Goal: Task Accomplishment & Management: Use online tool/utility

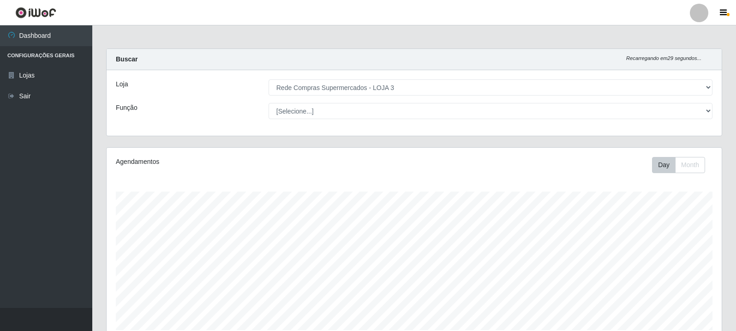
select select "162"
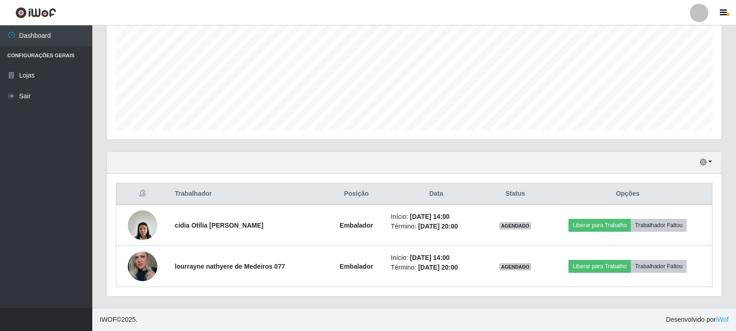
scroll to position [192, 615]
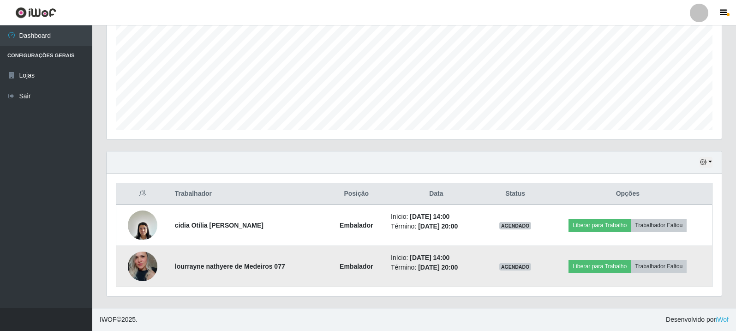
click at [147, 268] on img at bounding box center [143, 266] width 30 height 44
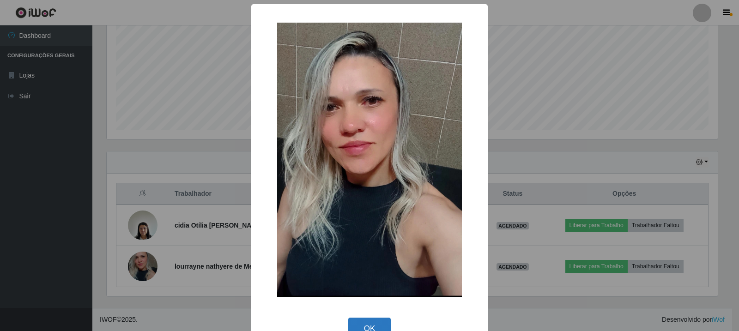
click at [379, 327] on button "OK" at bounding box center [369, 329] width 43 height 22
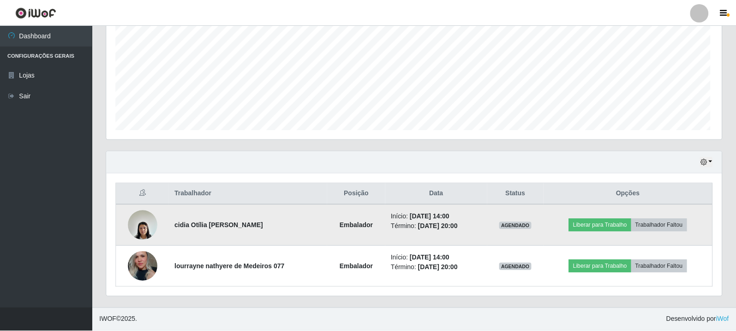
scroll to position [192, 615]
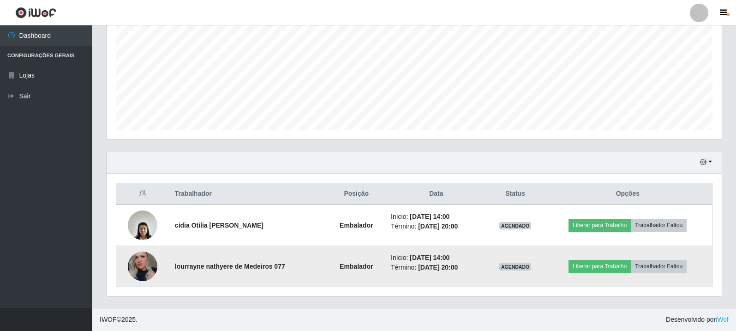
click at [146, 265] on img at bounding box center [143, 266] width 30 height 44
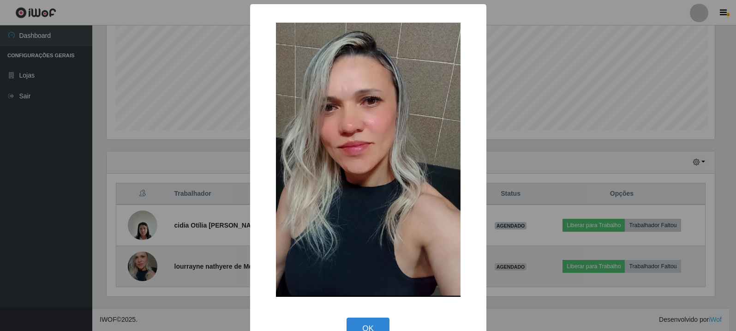
scroll to position [192, 611]
click at [146, 265] on div "× OK Cancel" at bounding box center [369, 165] width 739 height 331
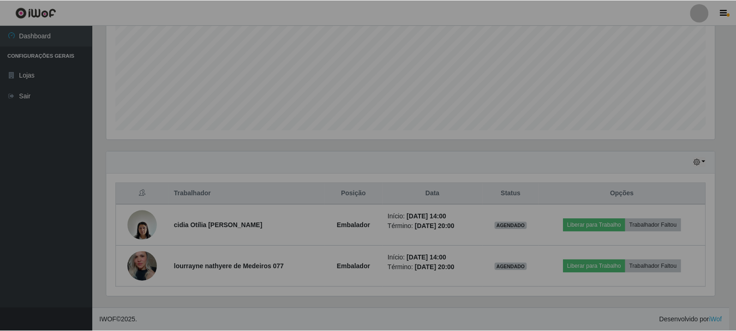
scroll to position [192, 615]
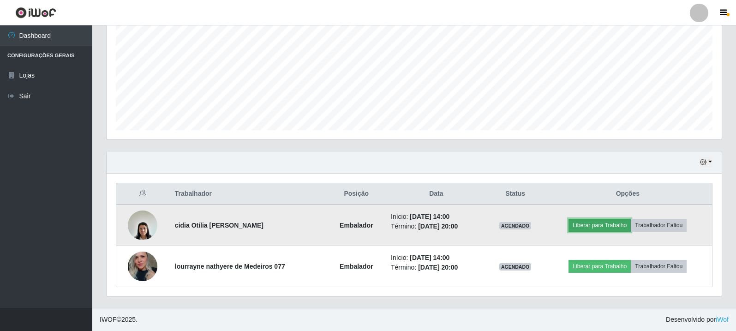
click at [615, 226] on button "Liberar para Trabalho" at bounding box center [600, 225] width 62 height 13
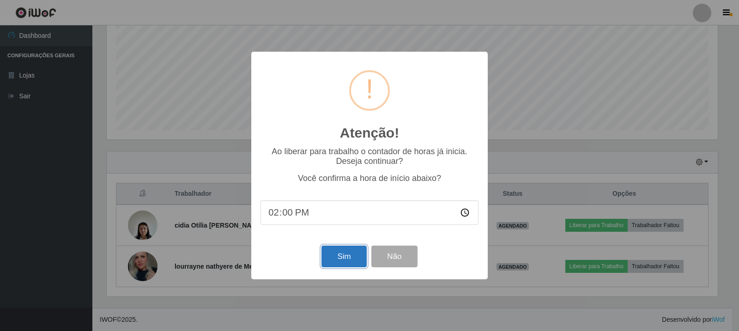
click at [337, 258] on button "Sim" at bounding box center [343, 257] width 45 height 22
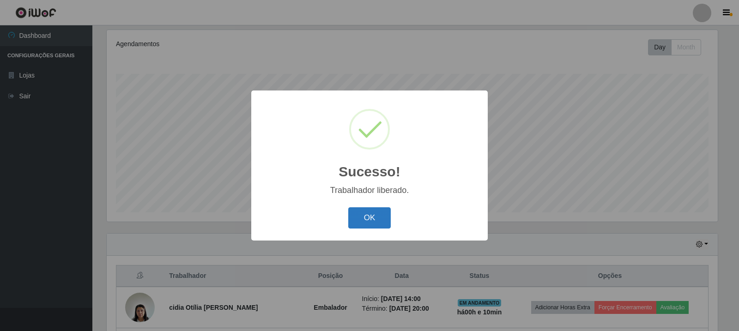
click at [372, 220] on button "OK" at bounding box center [369, 218] width 43 height 22
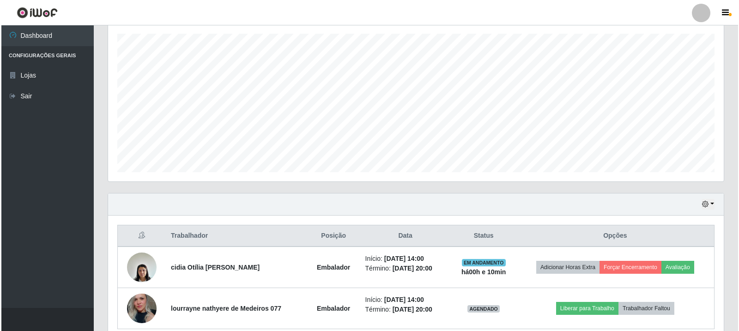
scroll to position [200, 0]
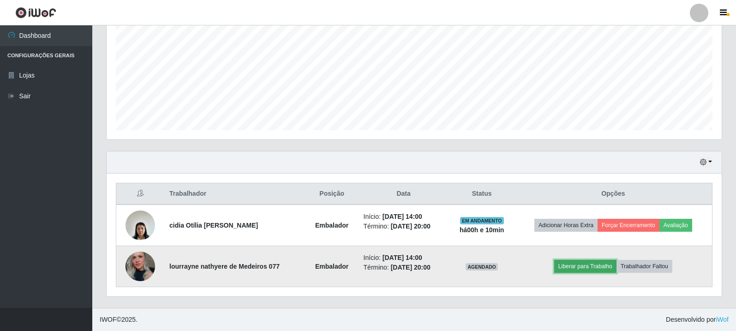
click at [581, 268] on button "Liberar para Trabalho" at bounding box center [586, 266] width 62 height 13
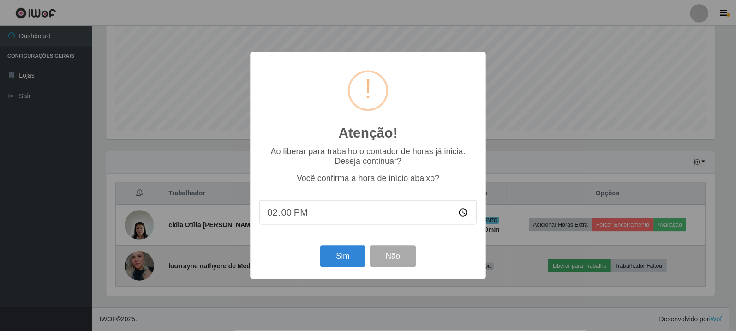
scroll to position [192, 611]
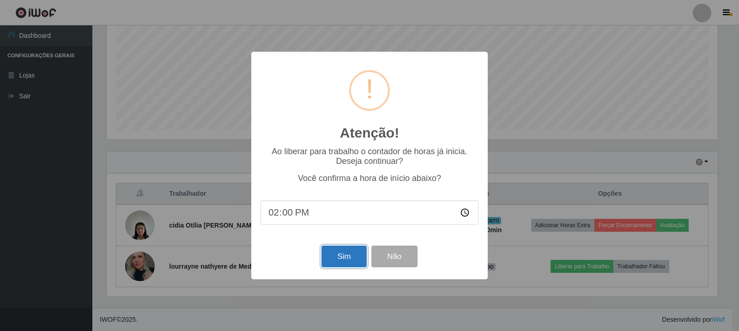
click at [337, 259] on button "Sim" at bounding box center [343, 257] width 45 height 22
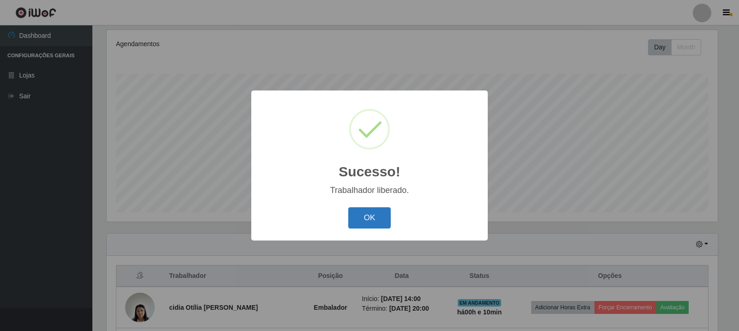
click at [368, 224] on button "OK" at bounding box center [369, 218] width 43 height 22
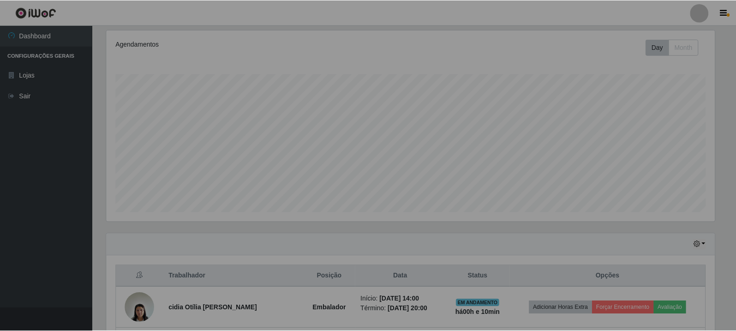
scroll to position [192, 615]
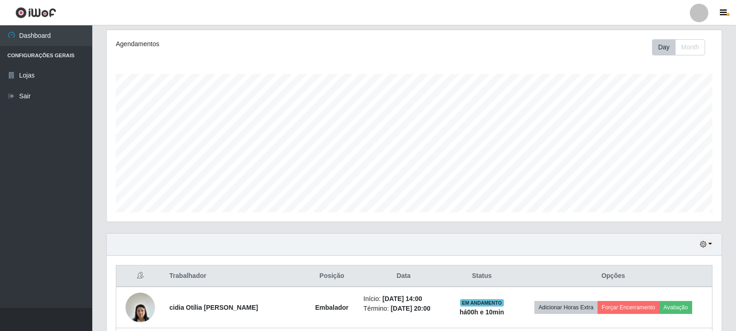
click at [18, 219] on ul "Dashboard Configurações Gerais Lojas Sair" at bounding box center [46, 166] width 92 height 283
